Goal: Task Accomplishment & Management: Manage account settings

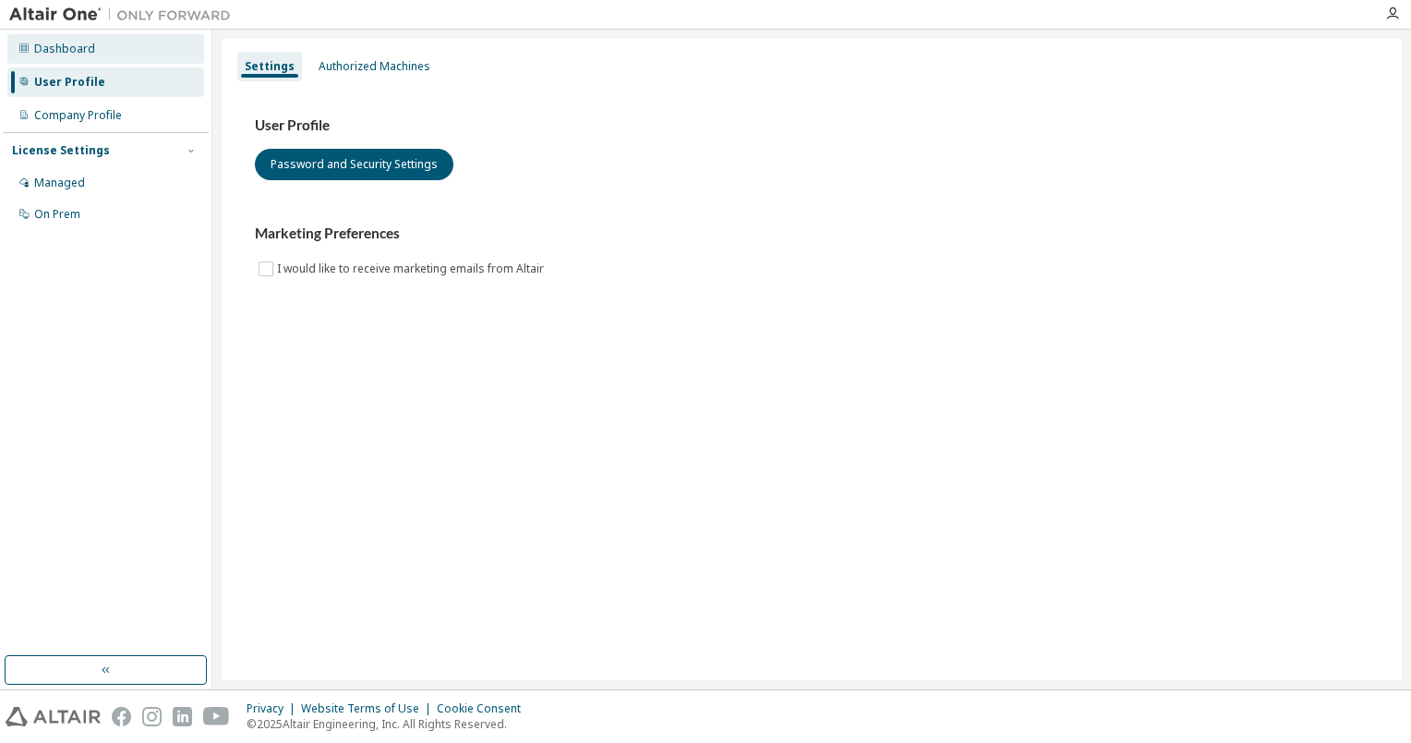
click at [48, 46] on div "Dashboard" at bounding box center [64, 49] width 61 height 15
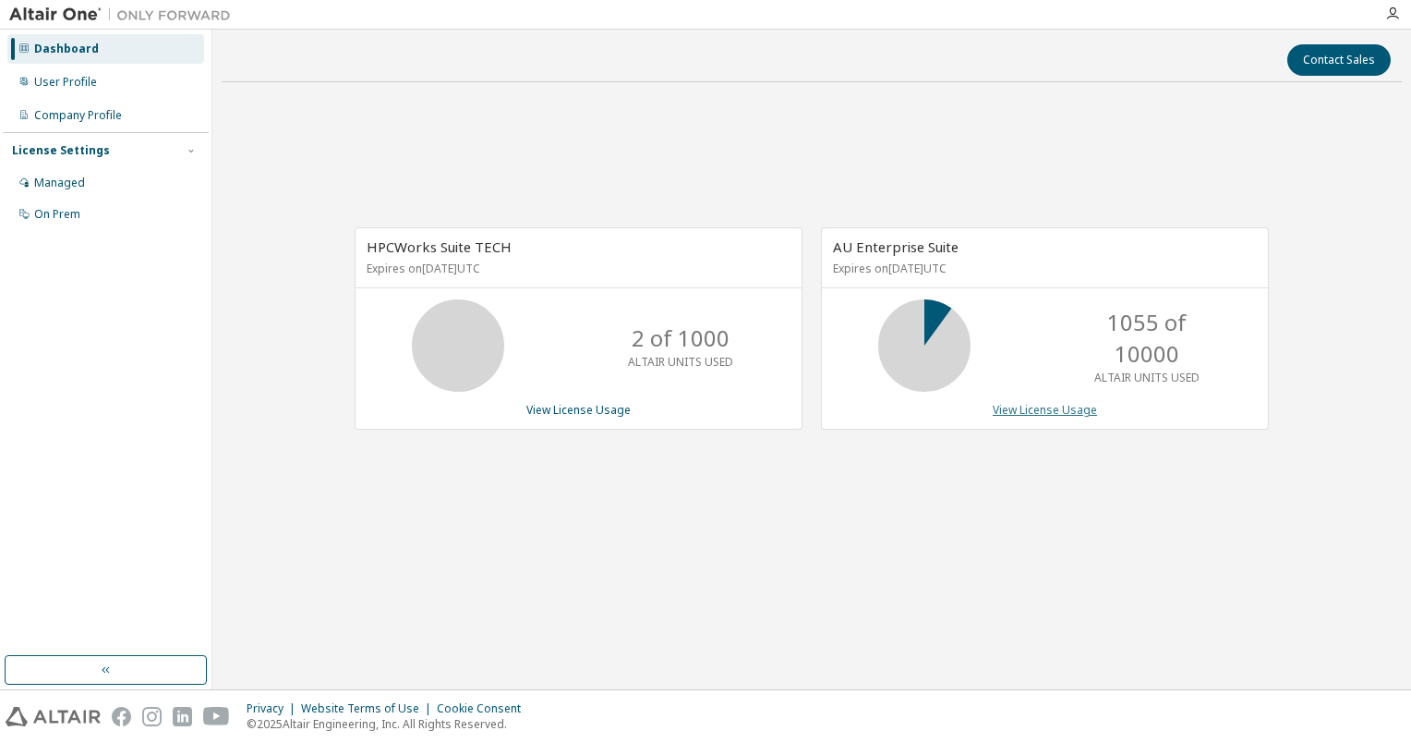
click at [1032, 407] on link "View License Usage" at bounding box center [1045, 410] width 104 height 16
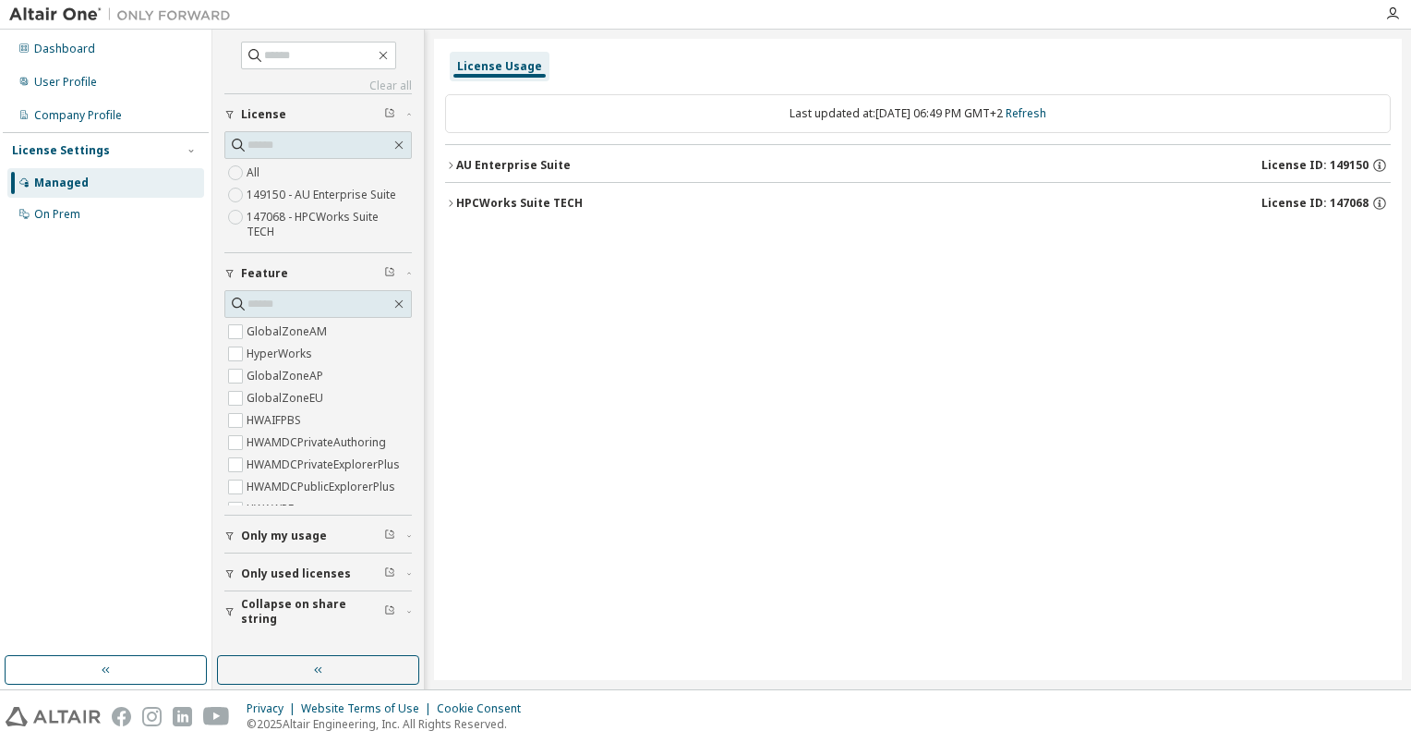
click at [451, 164] on icon "button" at bounding box center [450, 165] width 11 height 11
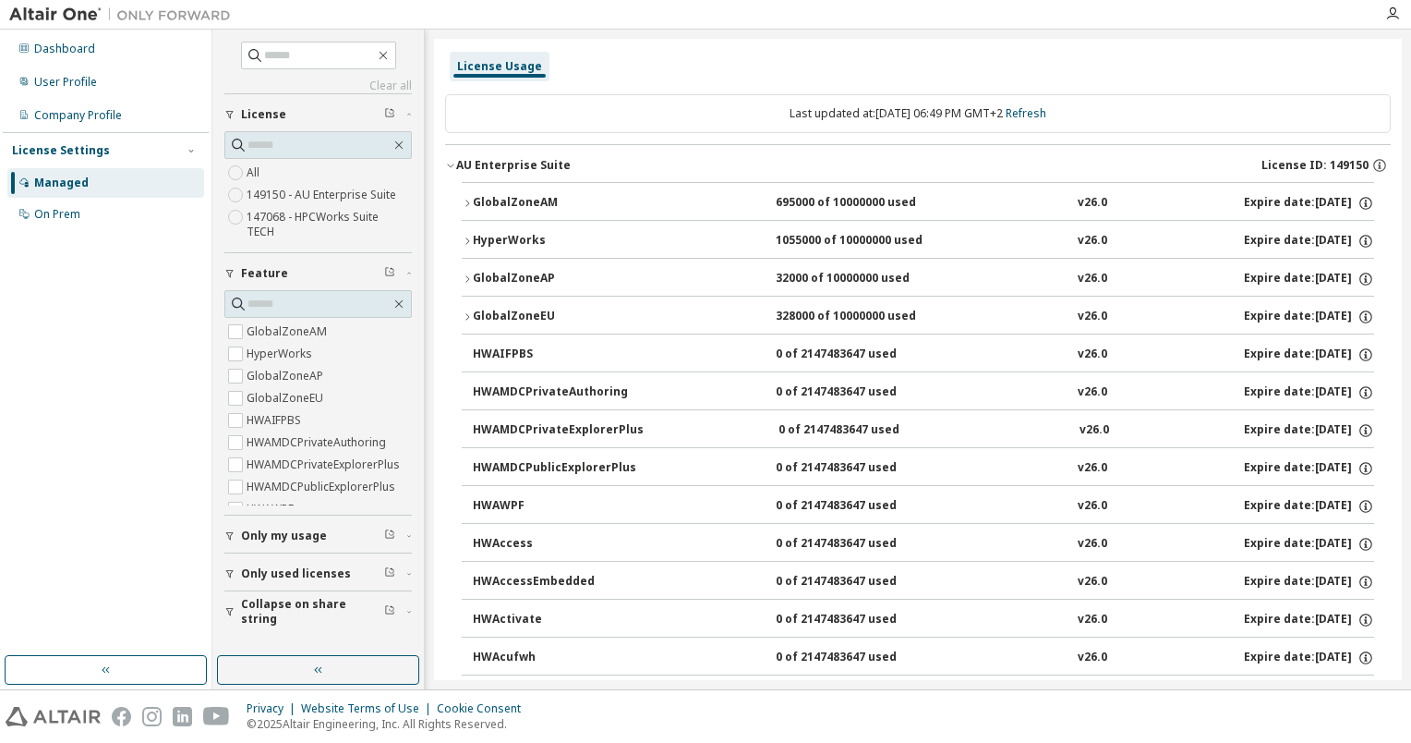
click at [451, 165] on icon "button" at bounding box center [450, 165] width 11 height 11
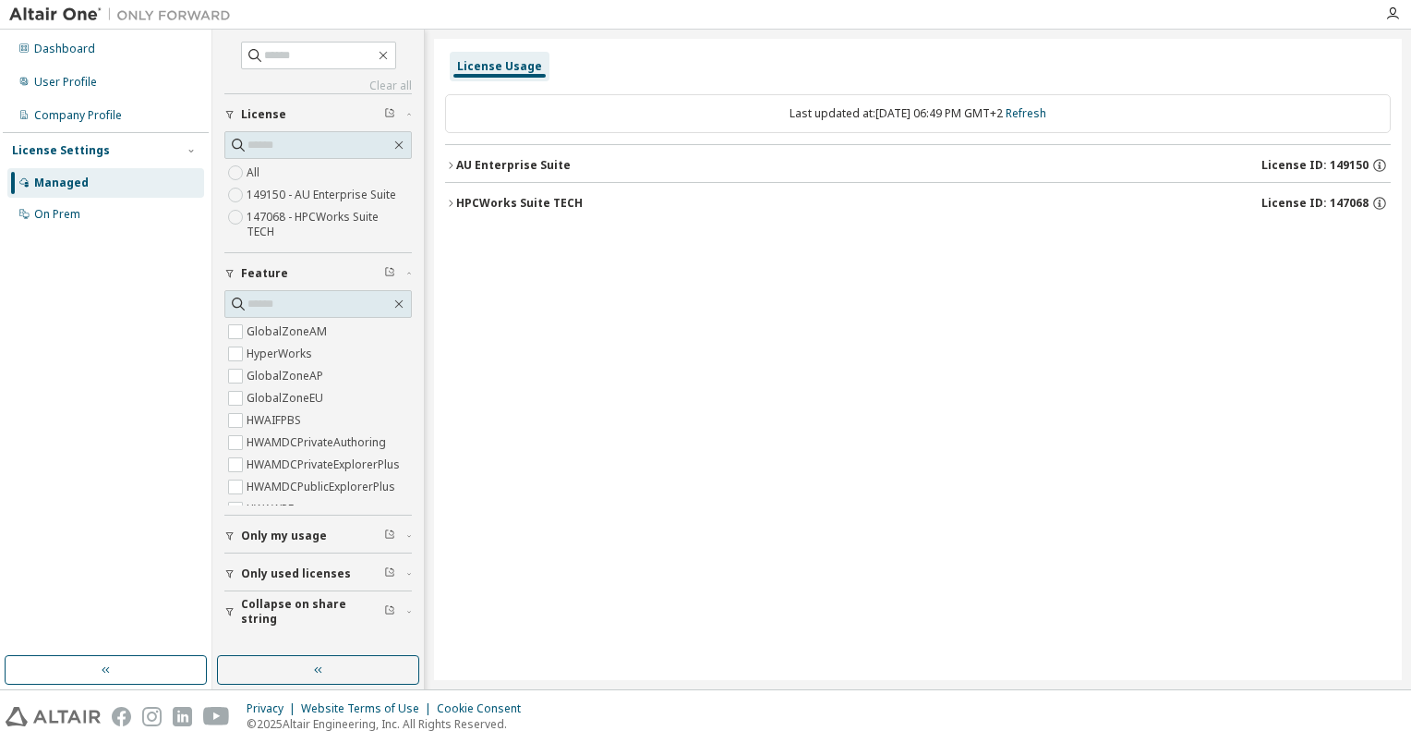
click at [292, 528] on span "Only my usage" at bounding box center [284, 535] width 86 height 15
click at [259, 559] on label "Yes" at bounding box center [258, 563] width 22 height 22
click at [229, 273] on icon "button" at bounding box center [229, 274] width 7 height 8
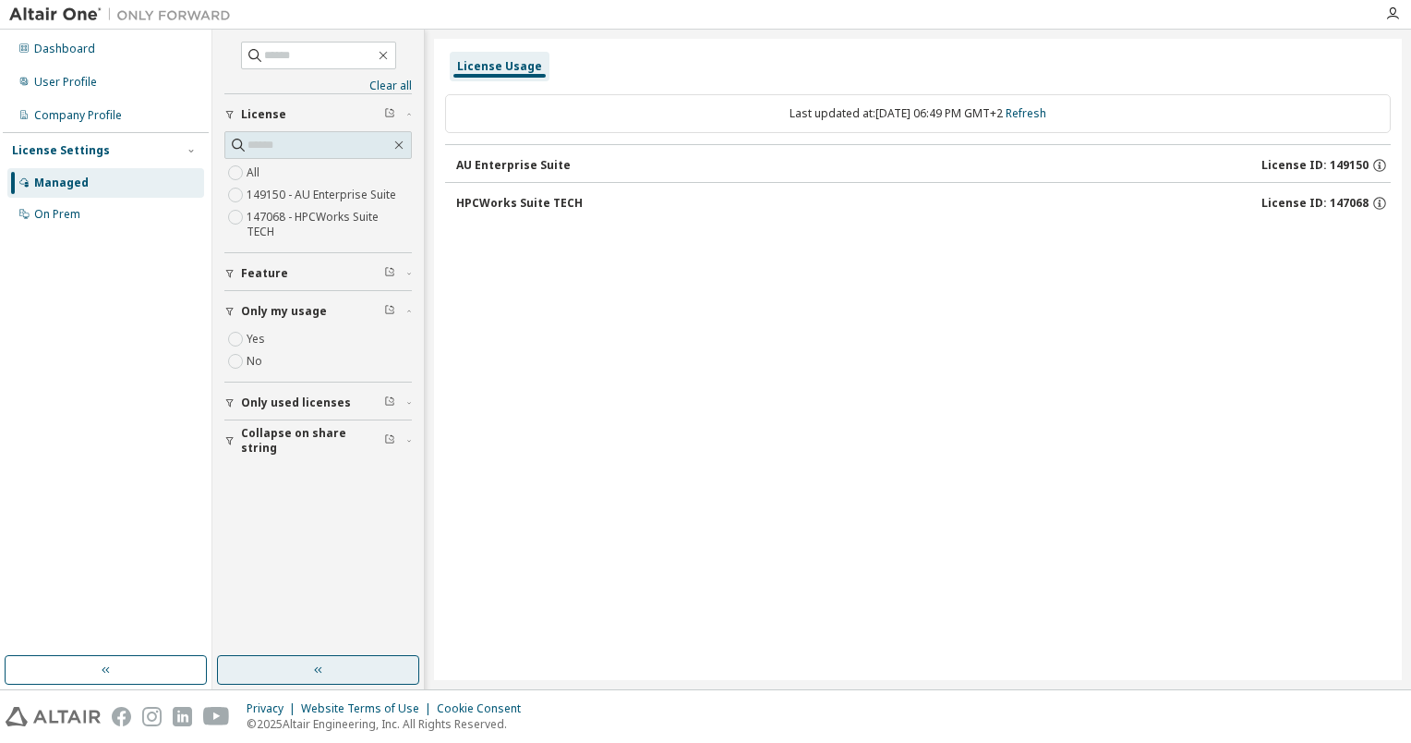
click at [329, 668] on button "button" at bounding box center [318, 670] width 202 height 30
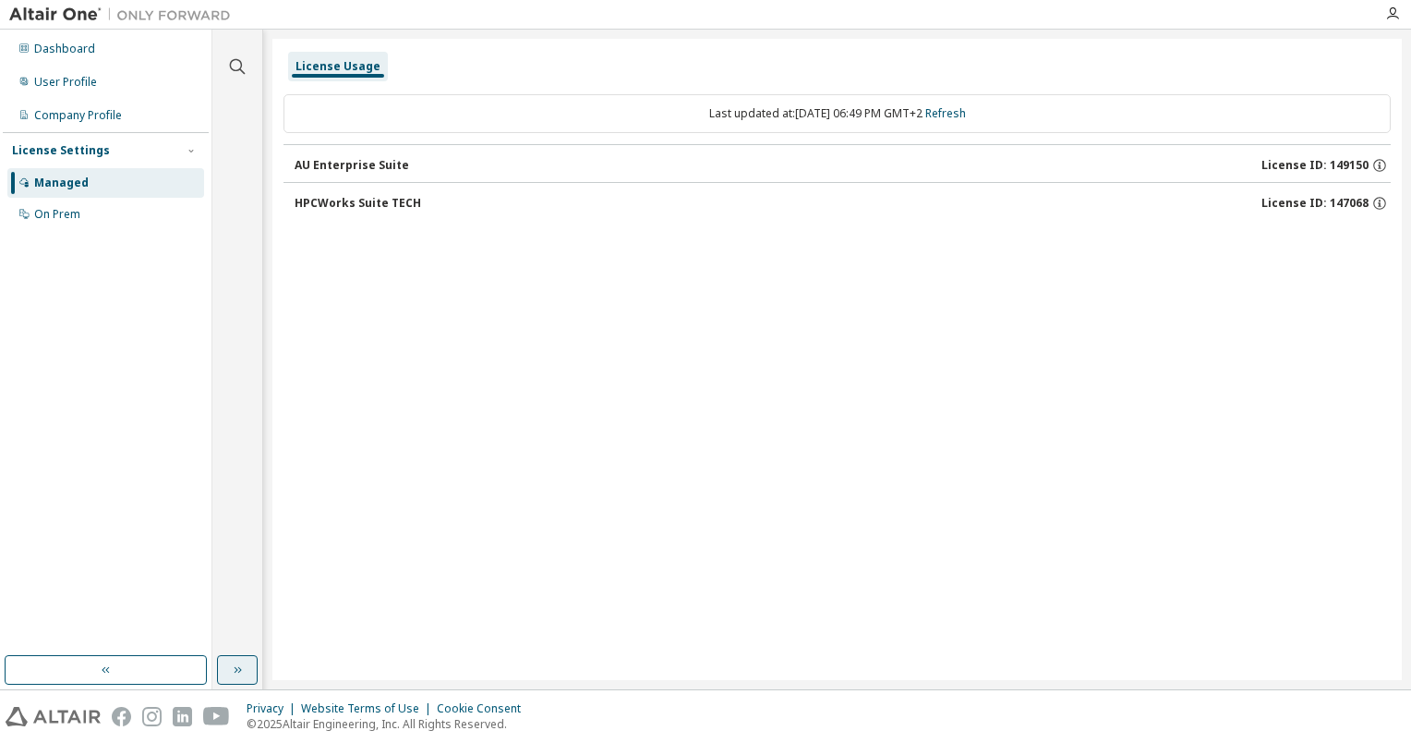
click at [245, 668] on button "button" at bounding box center [237, 670] width 41 height 30
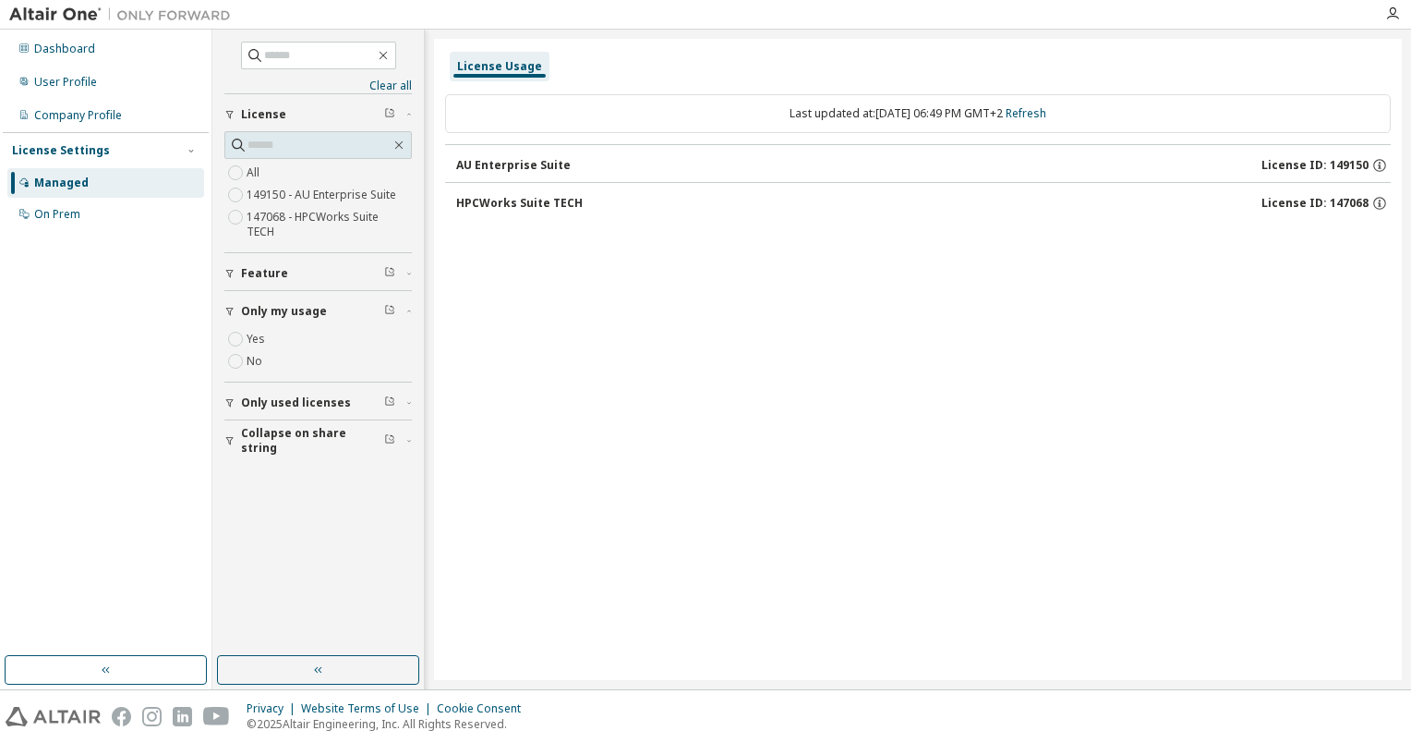
click at [502, 198] on div "HPCWorks Suite TECH" at bounding box center [519, 203] width 127 height 15
click at [512, 162] on div "AU Enterprise Suite" at bounding box center [513, 165] width 115 height 15
click at [225, 306] on icon "button" at bounding box center [229, 311] width 11 height 11
click at [62, 174] on div "Managed" at bounding box center [105, 183] width 197 height 30
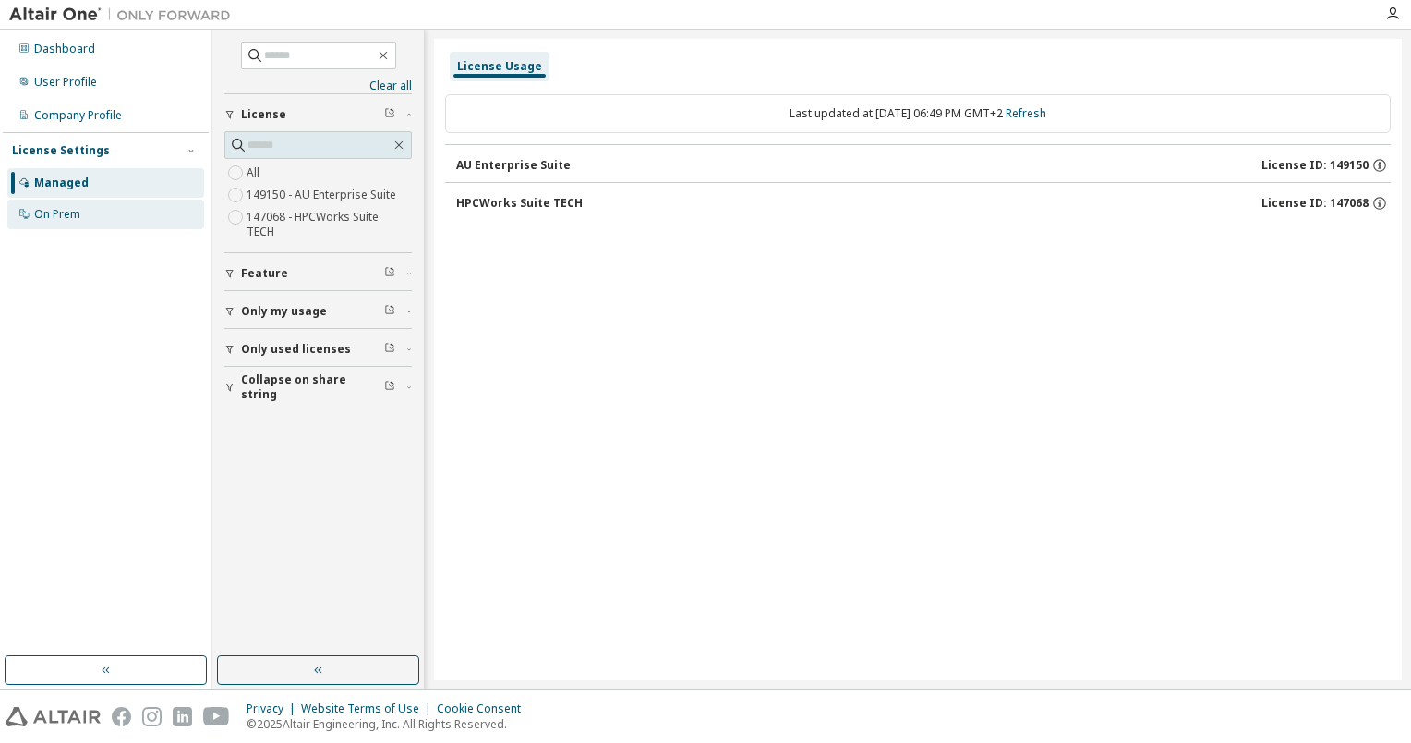
click at [54, 212] on div "On Prem" at bounding box center [57, 214] width 46 height 15
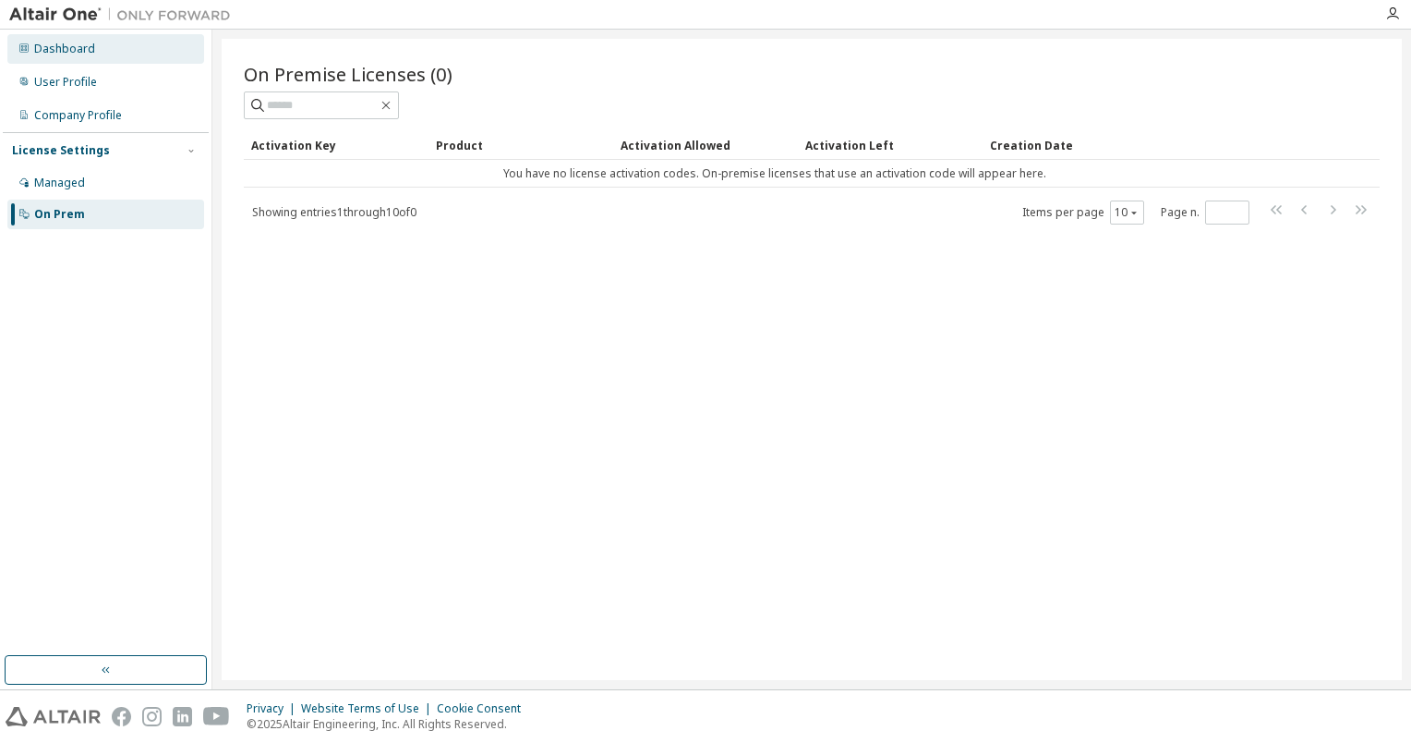
click at [59, 48] on div "Dashboard" at bounding box center [64, 49] width 61 height 15
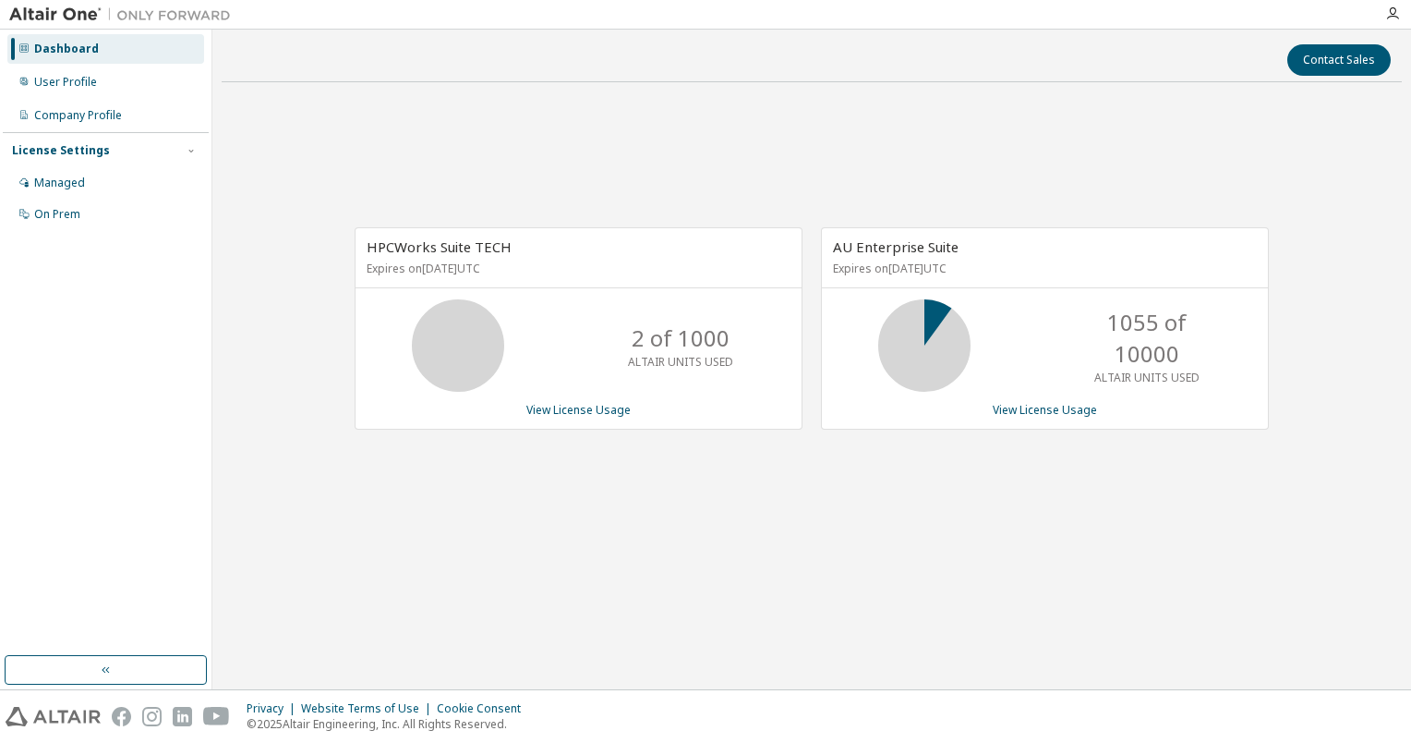
click at [181, 16] on img at bounding box center [124, 15] width 231 height 18
click at [1396, 17] on icon "button" at bounding box center [1392, 13] width 15 height 15
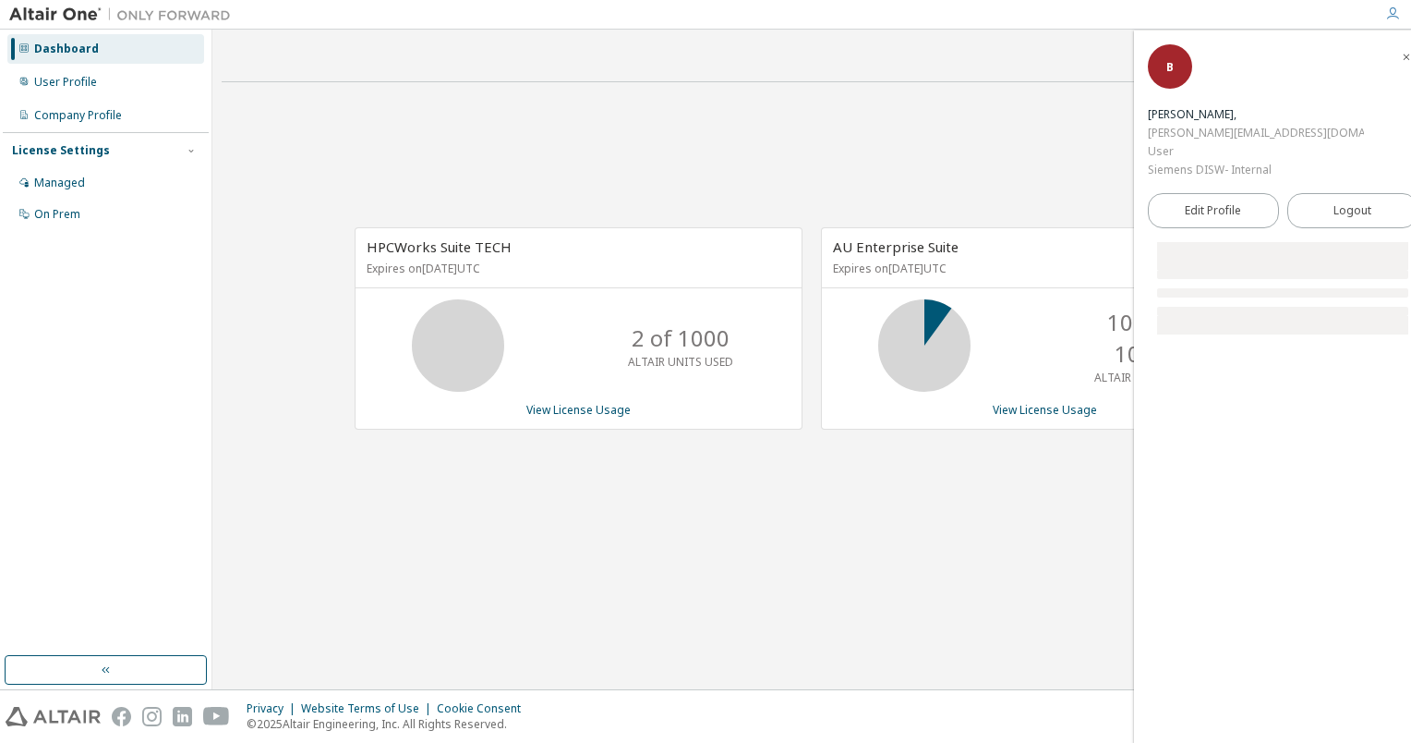
click at [1017, 52] on div "Contact Sales" at bounding box center [812, 59] width 1158 height 31
click at [125, 663] on button "button" at bounding box center [106, 670] width 202 height 30
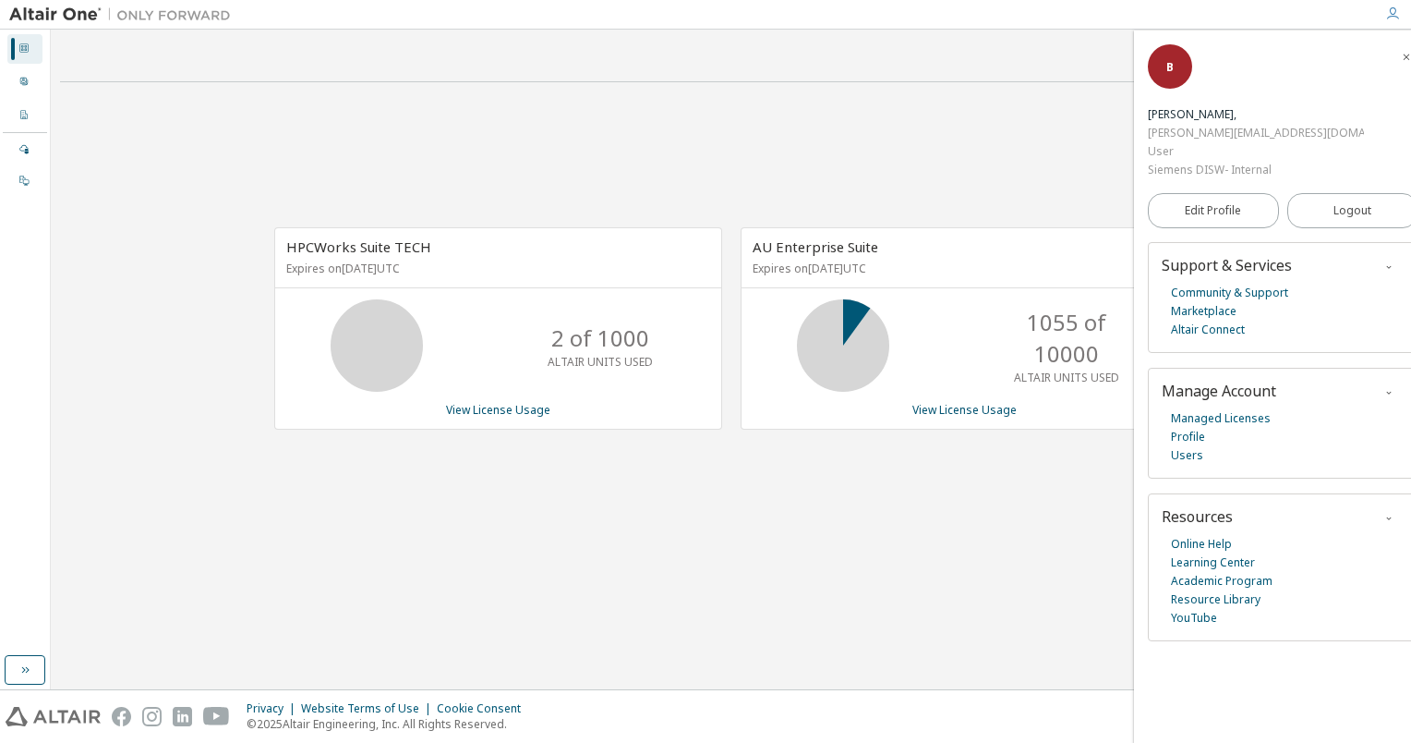
click at [74, 719] on img at bounding box center [53, 716] width 95 height 19
click at [1401, 54] on icon "button" at bounding box center [1406, 57] width 11 height 11
